Goal: Book appointment/travel/reservation

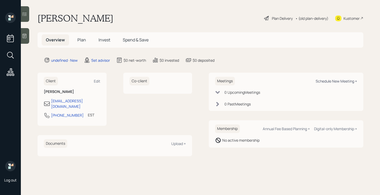
click at [322, 80] on div "Schedule New Meeting +" at bounding box center [336, 81] width 41 height 5
select select "round-[PERSON_NAME]"
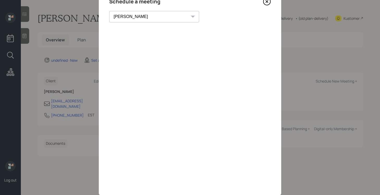
scroll to position [23, 0]
click at [267, 4] on icon at bounding box center [267, 4] width 2 height 2
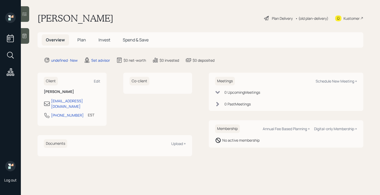
click at [24, 34] on icon at bounding box center [25, 36] width 4 height 4
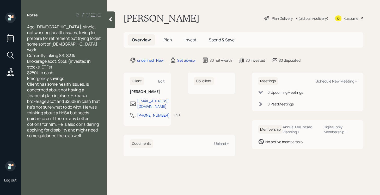
click at [84, 76] on div "Emergency savings" at bounding box center [64, 79] width 74 height 6
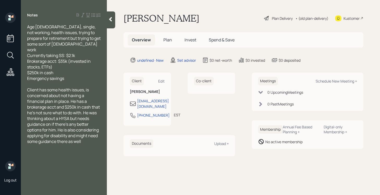
click at [109, 23] on div at bounding box center [111, 19] width 8 height 17
